Goal: Task Accomplishment & Management: Manage account settings

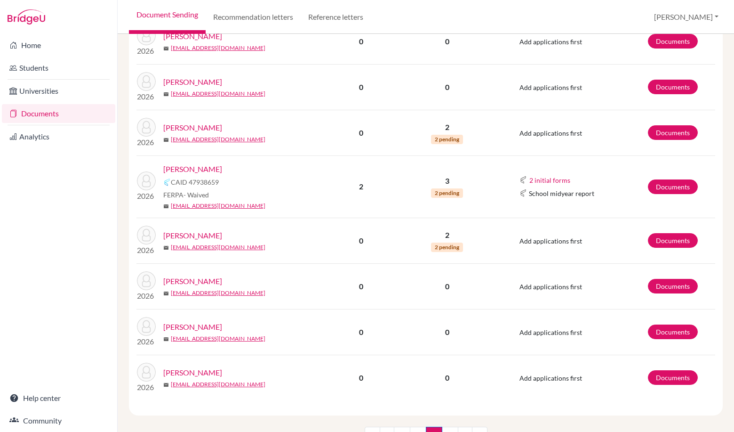
scroll to position [820, 0]
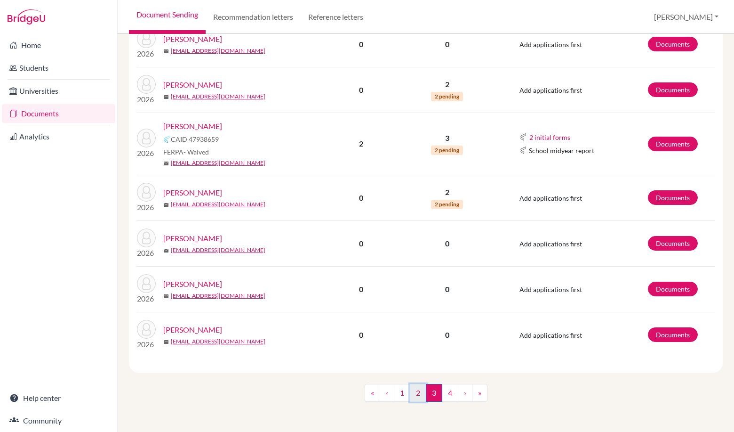
click at [414, 393] on link "2" at bounding box center [418, 393] width 16 height 18
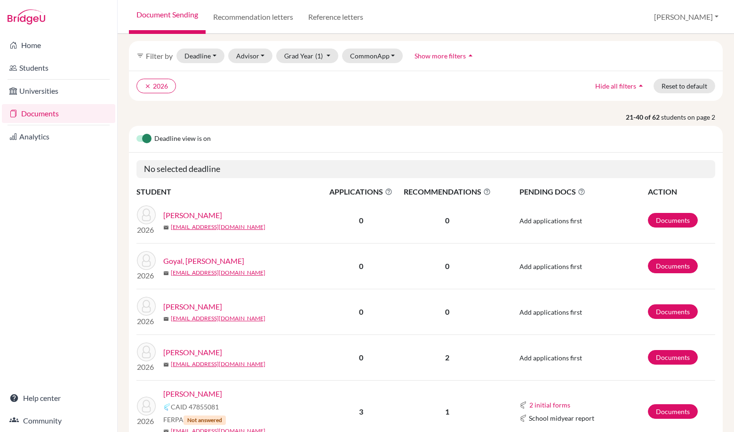
scroll to position [282, 0]
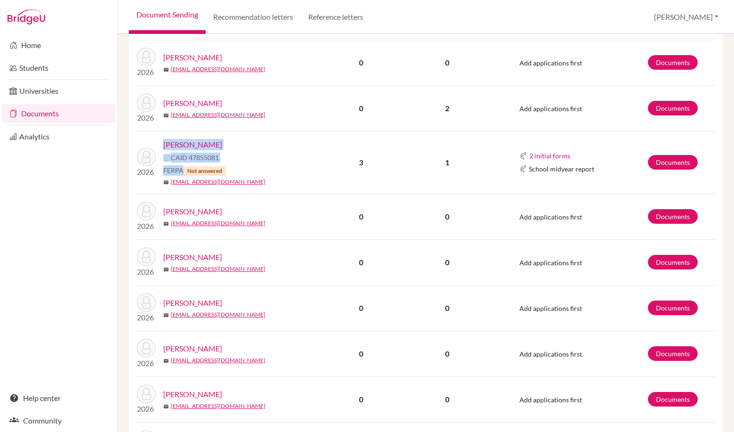
drag, startPoint x: 163, startPoint y: 171, endPoint x: 182, endPoint y: 172, distance: 18.8
click at [182, 172] on div "2026 [PERSON_NAME], [PERSON_NAME] 47855081 FERPA Not answered mail [EMAIL_ADDRE…" at bounding box center [231, 162] width 202 height 47
click at [182, 172] on span "FERPA Not answered" at bounding box center [194, 170] width 63 height 10
click at [661, 161] on link "Documents" at bounding box center [673, 162] width 50 height 15
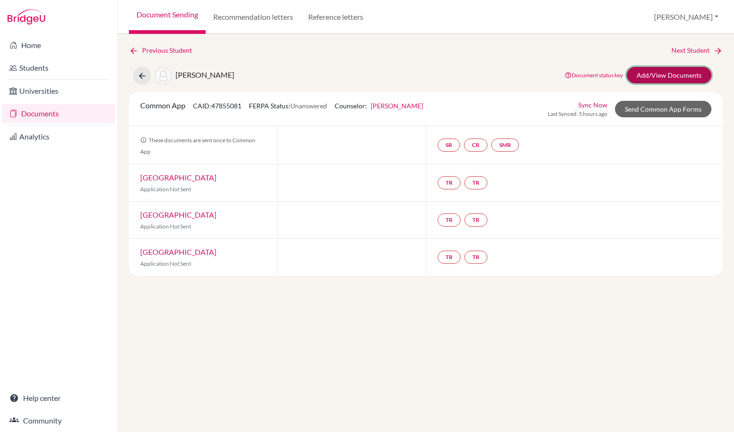
click at [659, 76] on link "Add/View Documents" at bounding box center [669, 75] width 85 height 16
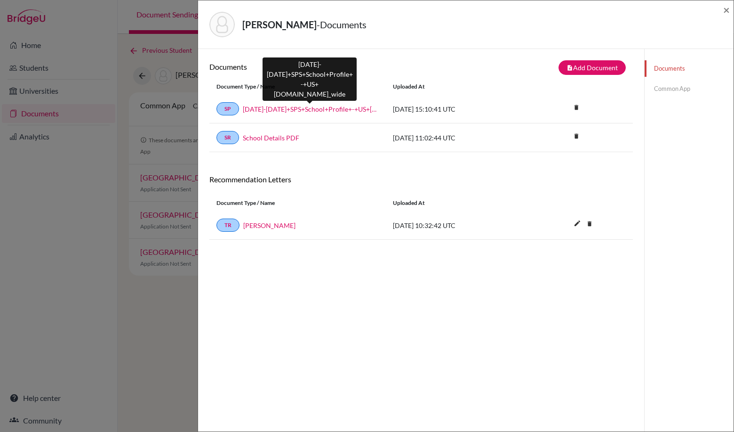
click at [316, 107] on link "2025-2026+SPS+School+Profile+-+US+Universities-compressed.school_wide" at bounding box center [311, 109] width 136 height 10
